Goal: Check status

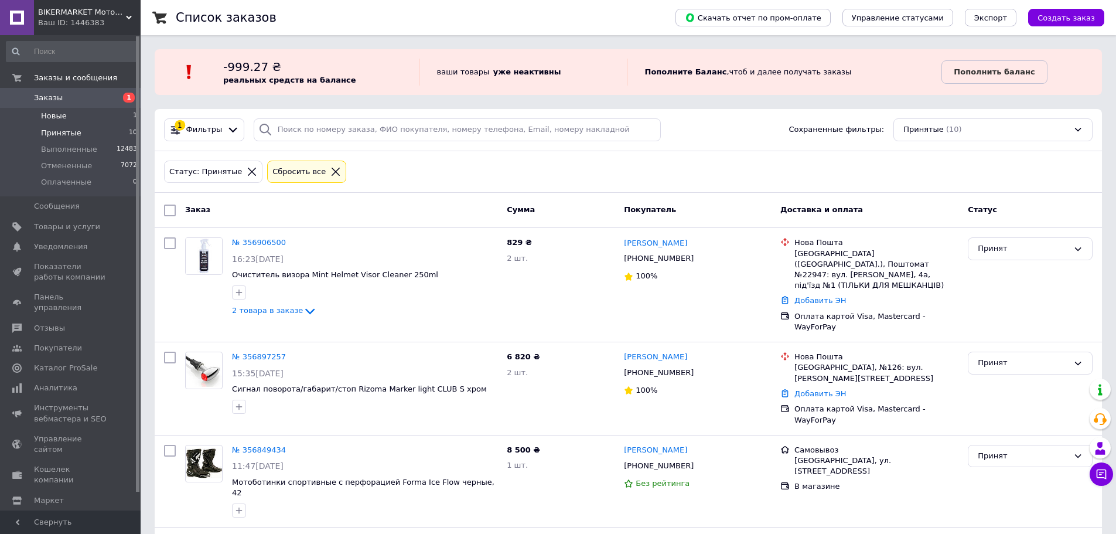
click at [64, 114] on li "Новые 1" at bounding box center [72, 116] width 144 height 16
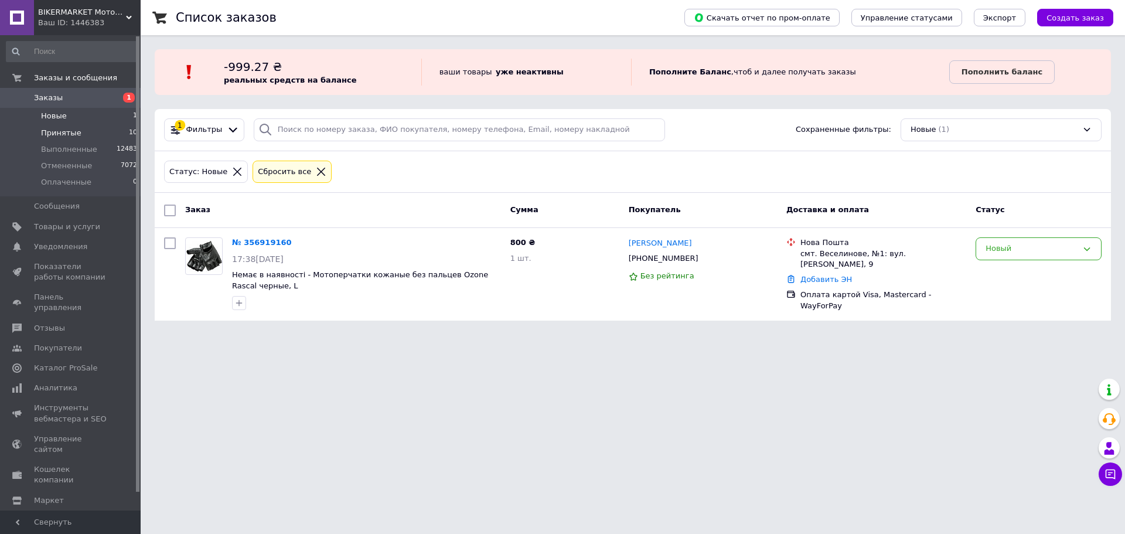
click at [30, 128] on li "Принятые 10" at bounding box center [72, 133] width 144 height 16
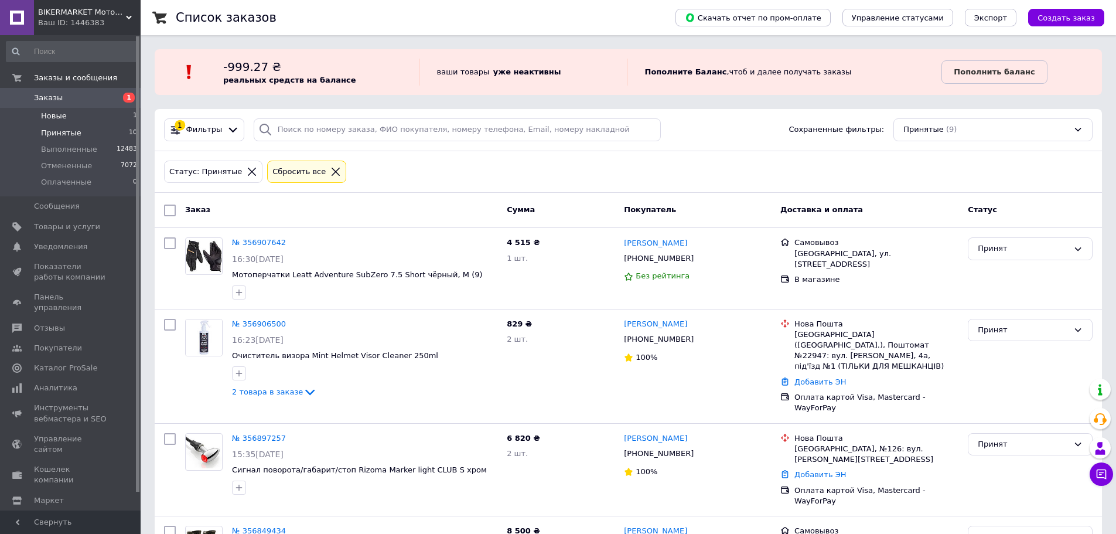
click at [53, 117] on span "Новые" at bounding box center [54, 116] width 26 height 11
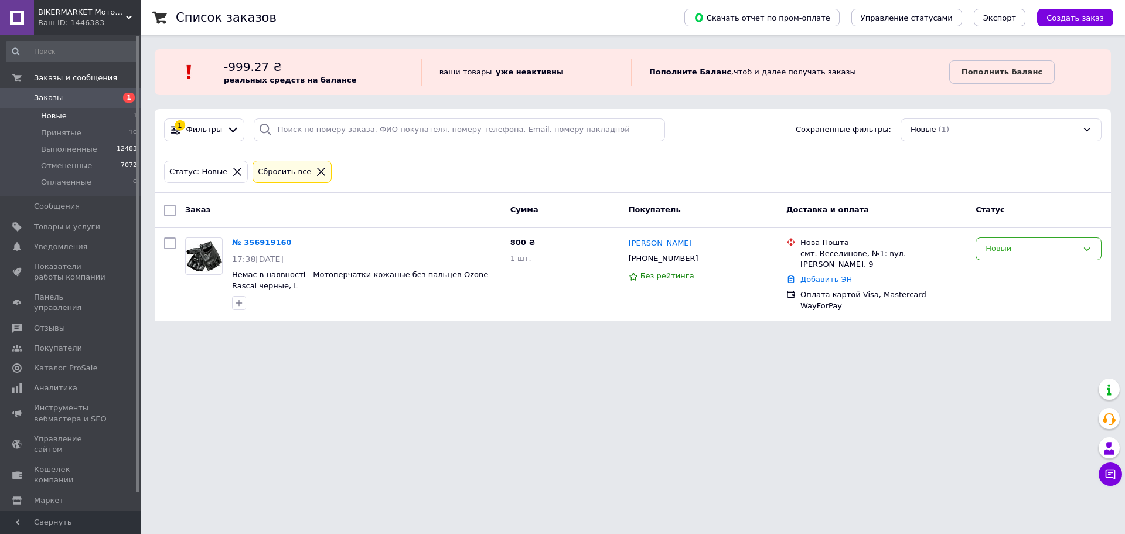
click at [53, 115] on span "Новые" at bounding box center [54, 116] width 26 height 11
click at [60, 138] on span "Принятые" at bounding box center [61, 133] width 40 height 11
click at [45, 128] on span "Принятые" at bounding box center [61, 133] width 40 height 11
